Goal: Check status: Check status

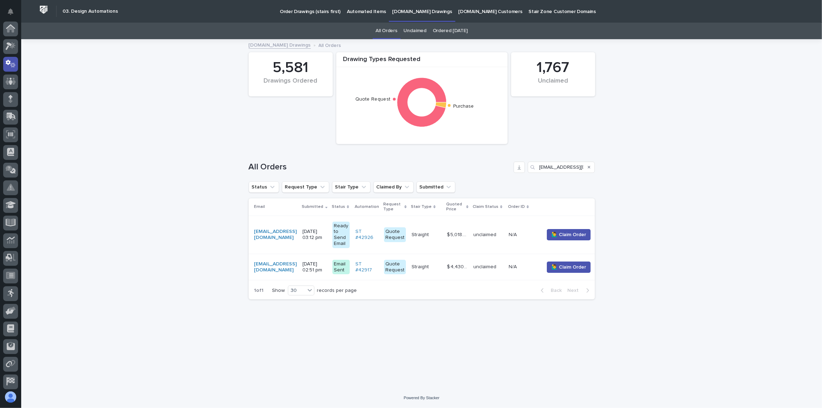
scroll to position [35, 0]
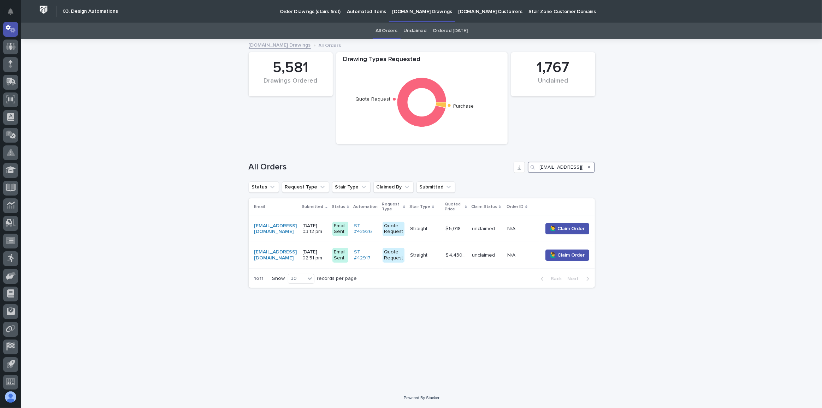
click at [543, 163] on input "[EMAIL_ADDRESS][DOMAIN_NAME]" at bounding box center [561, 167] width 67 height 11
drag, startPoint x: 541, startPoint y: 167, endPoint x: 618, endPoint y: 168, distance: 77.7
click at [617, 168] on div "Loading... Saving… Loading... Saving… Drawing Types Requested Quote Request Pur…" at bounding box center [421, 214] width 801 height 348
paste input "tim@bcdesignbuild.c"
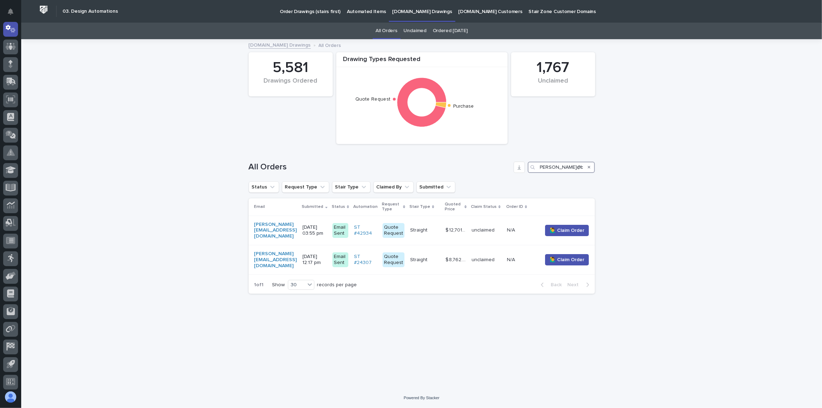
type input "tim@bcdesignbuild.c"
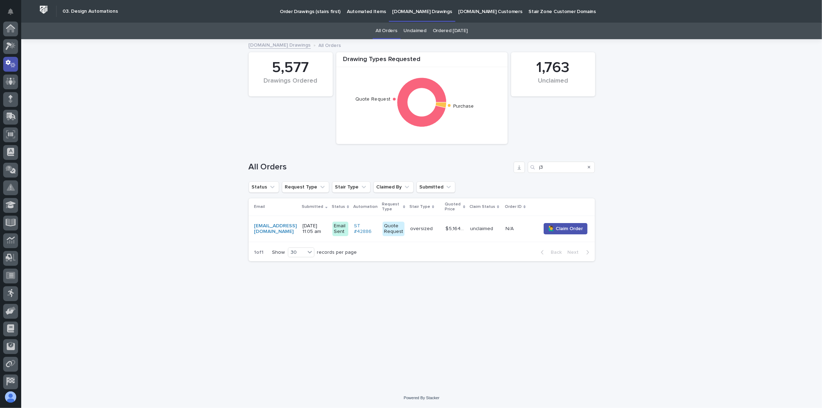
scroll to position [35, 0]
drag, startPoint x: 565, startPoint y: 171, endPoint x: 476, endPoint y: 165, distance: 88.8
click at [477, 165] on div "All Orders j3" at bounding box center [422, 167] width 346 height 11
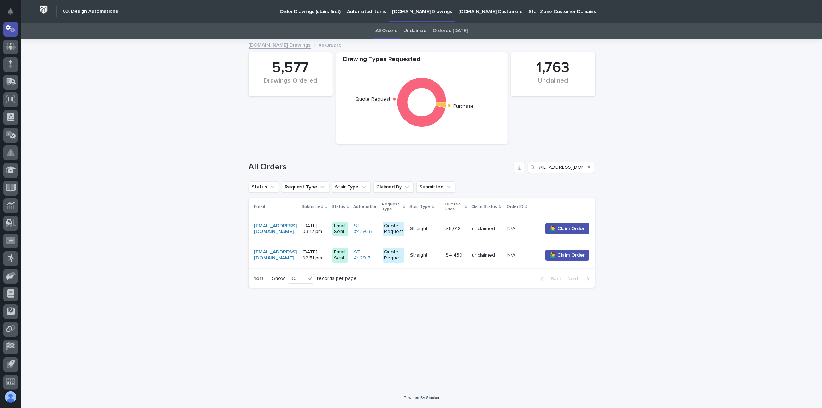
type input "[EMAIL_ADDRESS][DOMAIN_NAME]"
